Goal: Information Seeking & Learning: Learn about a topic

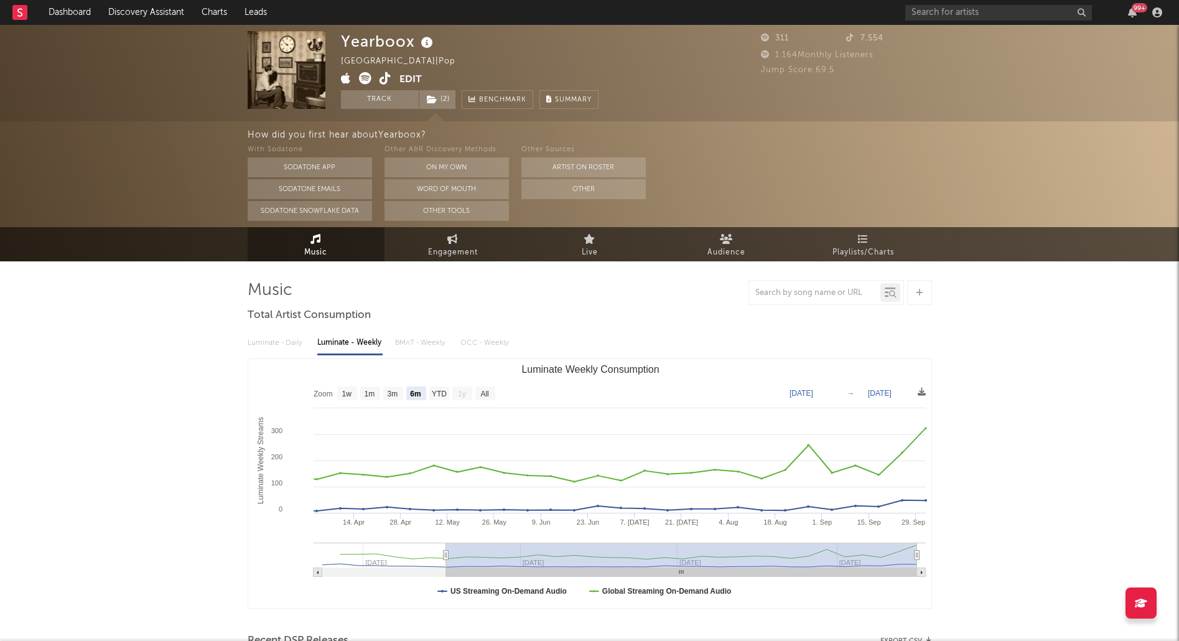
select select "6m"
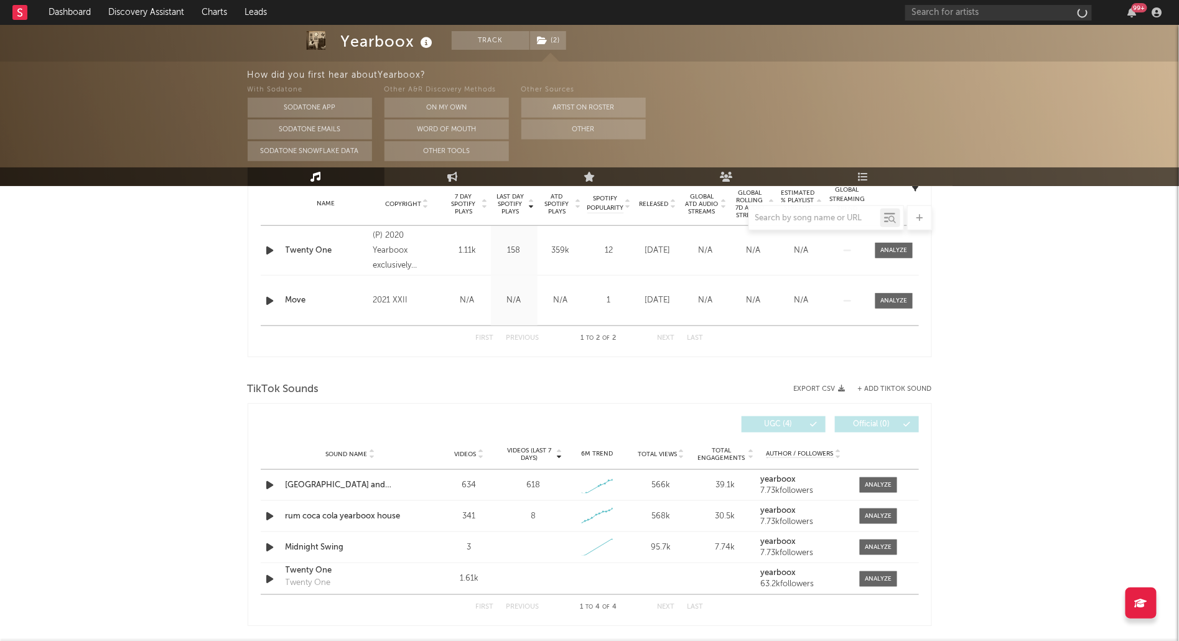
scroll to position [414, 0]
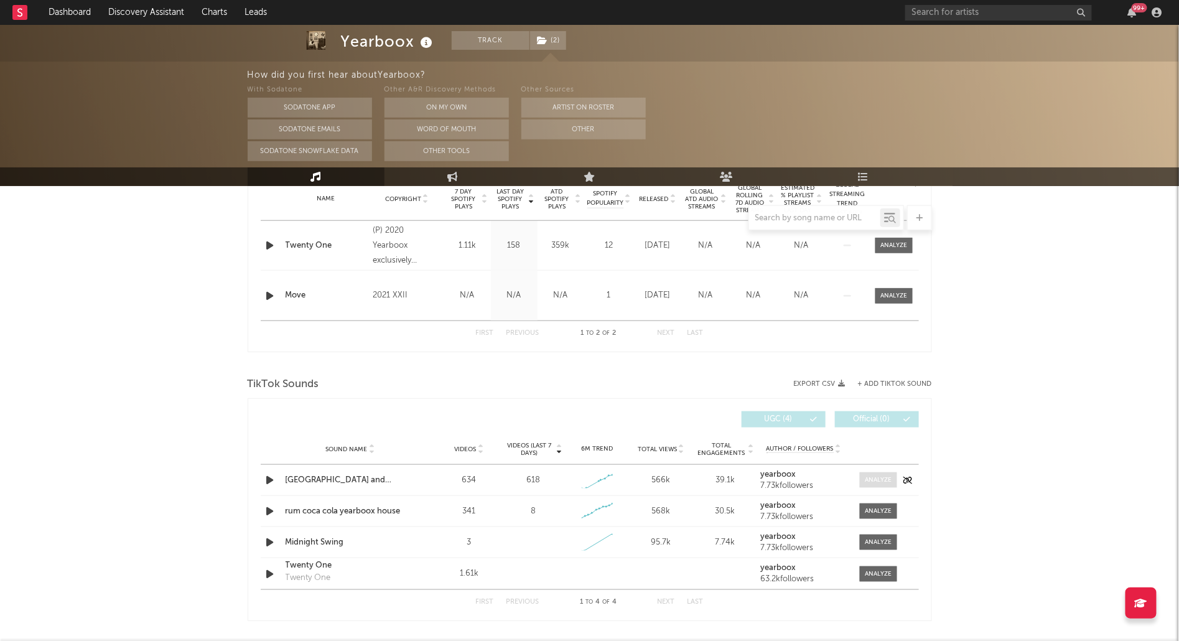
click at [878, 476] on div at bounding box center [878, 479] width 27 height 9
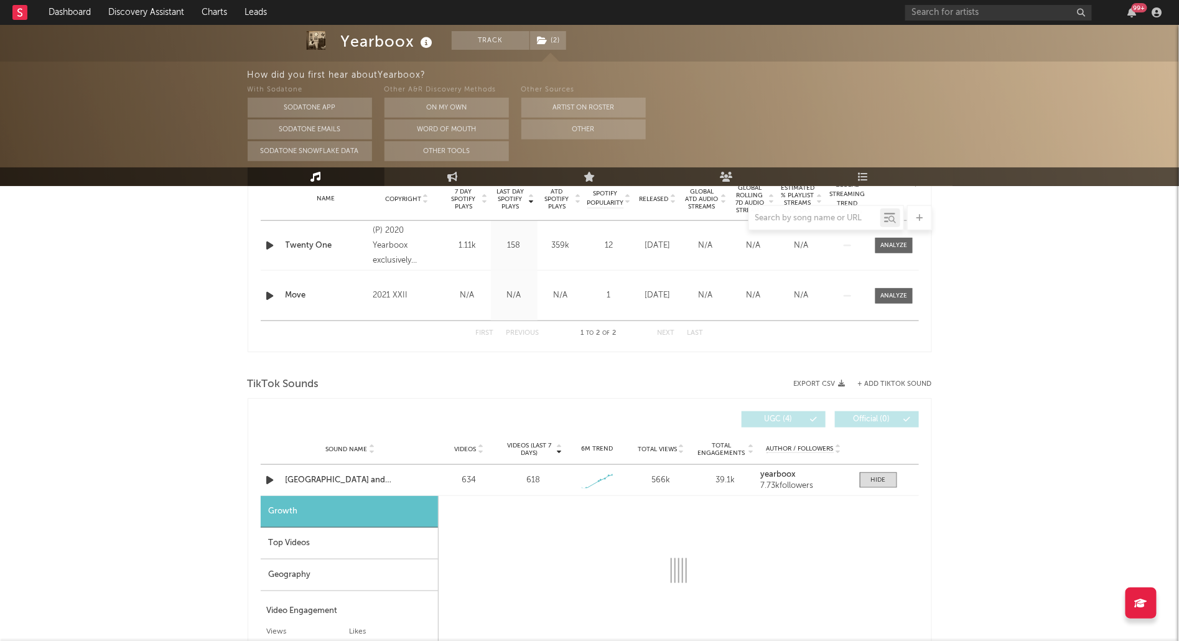
scroll to position [634, 0]
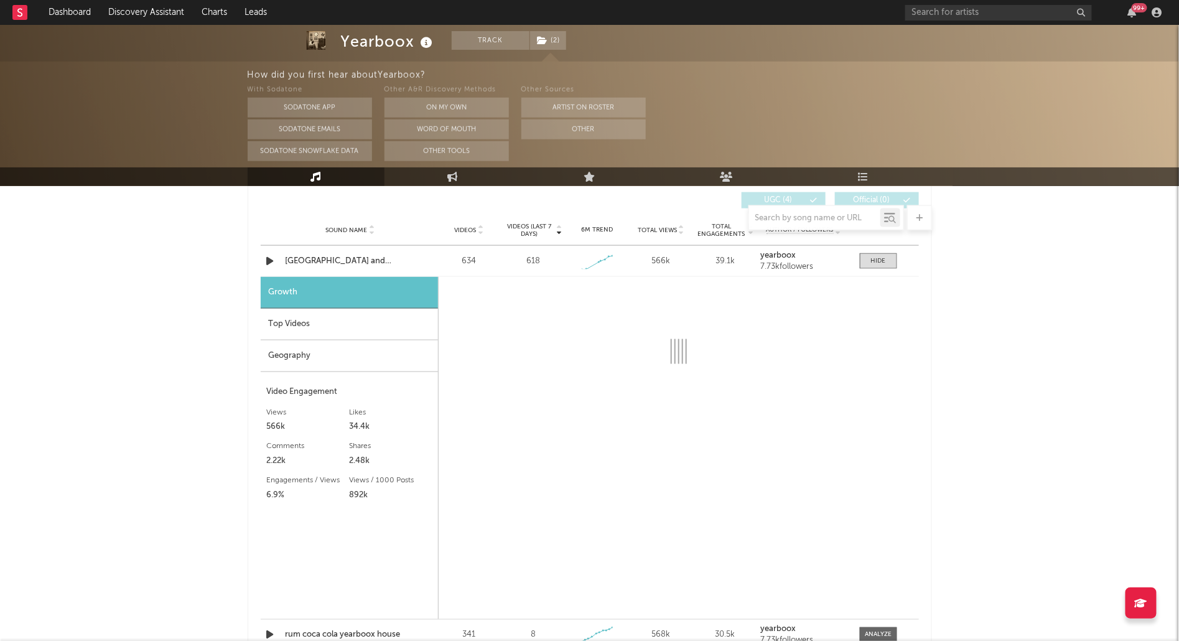
select select "1w"
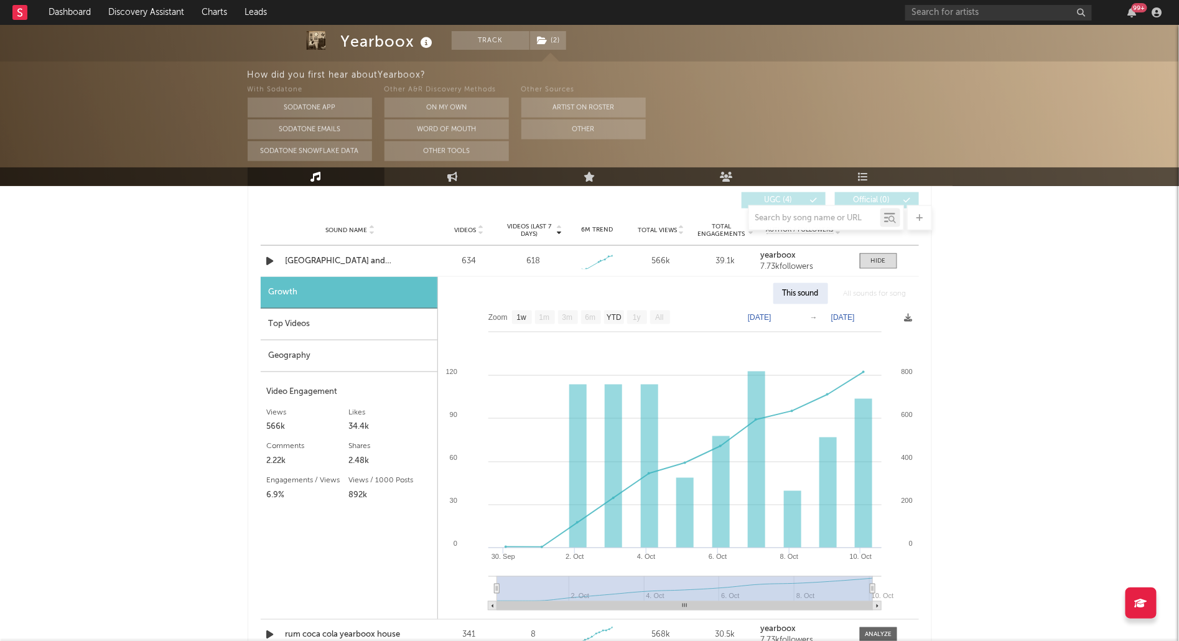
click at [297, 327] on div "Top Videos" at bounding box center [349, 325] width 177 height 32
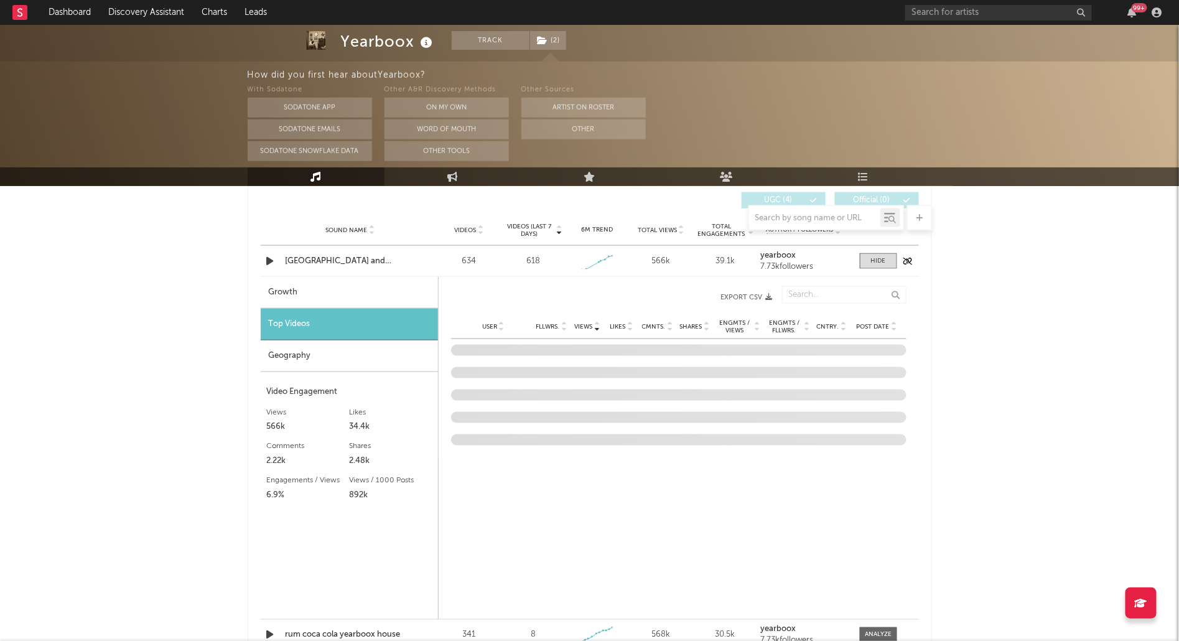
click at [313, 255] on div "[GEOGRAPHIC_DATA] and [GEOGRAPHIC_DATA]" at bounding box center [351, 261] width 130 height 12
